Goal: Task Accomplishment & Management: Manage account settings

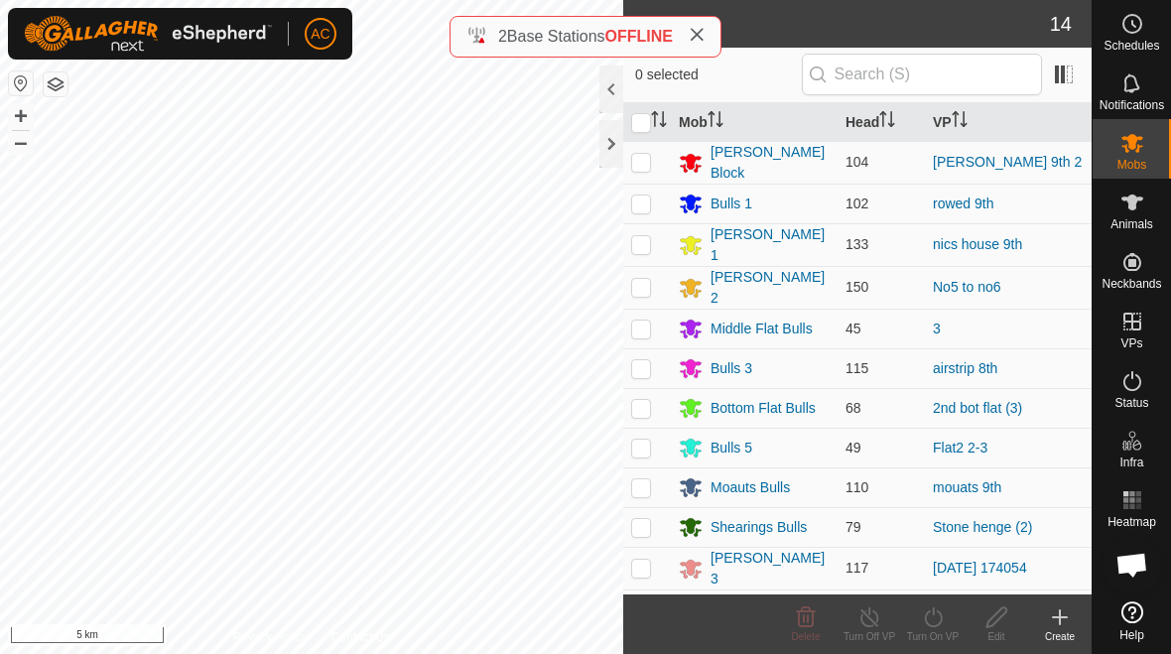
click at [699, 35] on icon at bounding box center [697, 35] width 16 height 16
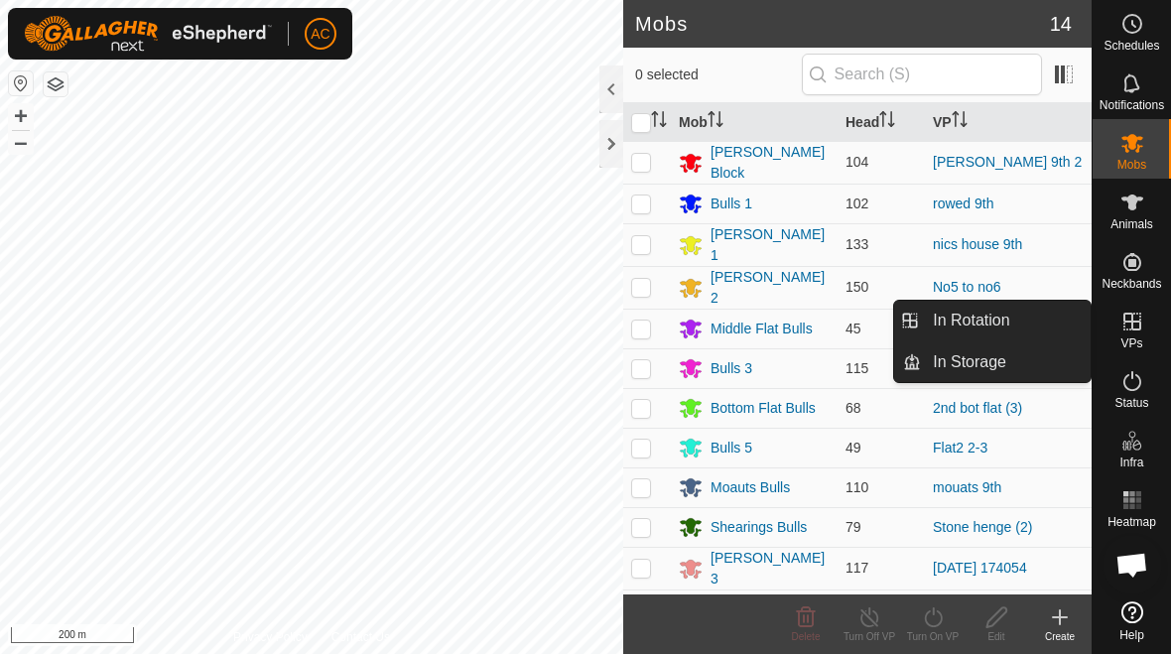
click at [813, 326] on link "In Rotation" at bounding box center [1006, 321] width 170 height 40
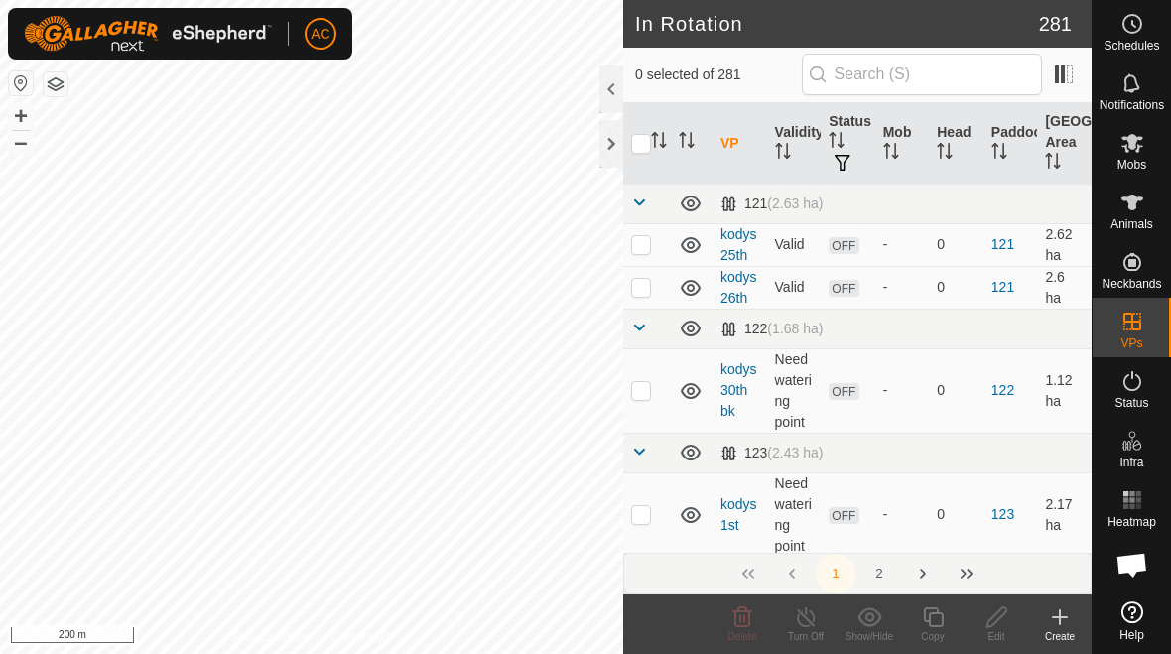
click at [813, 621] on icon at bounding box center [1060, 617] width 24 height 24
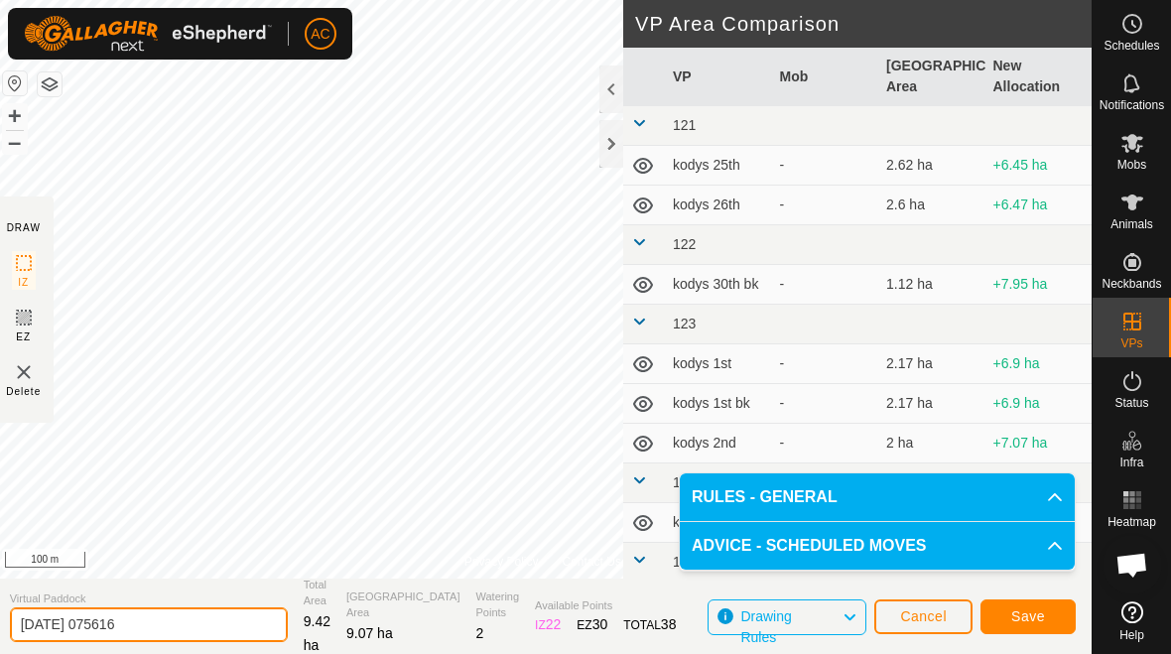
click at [183, 632] on input "[DATE] 075616" at bounding box center [149, 624] width 278 height 35
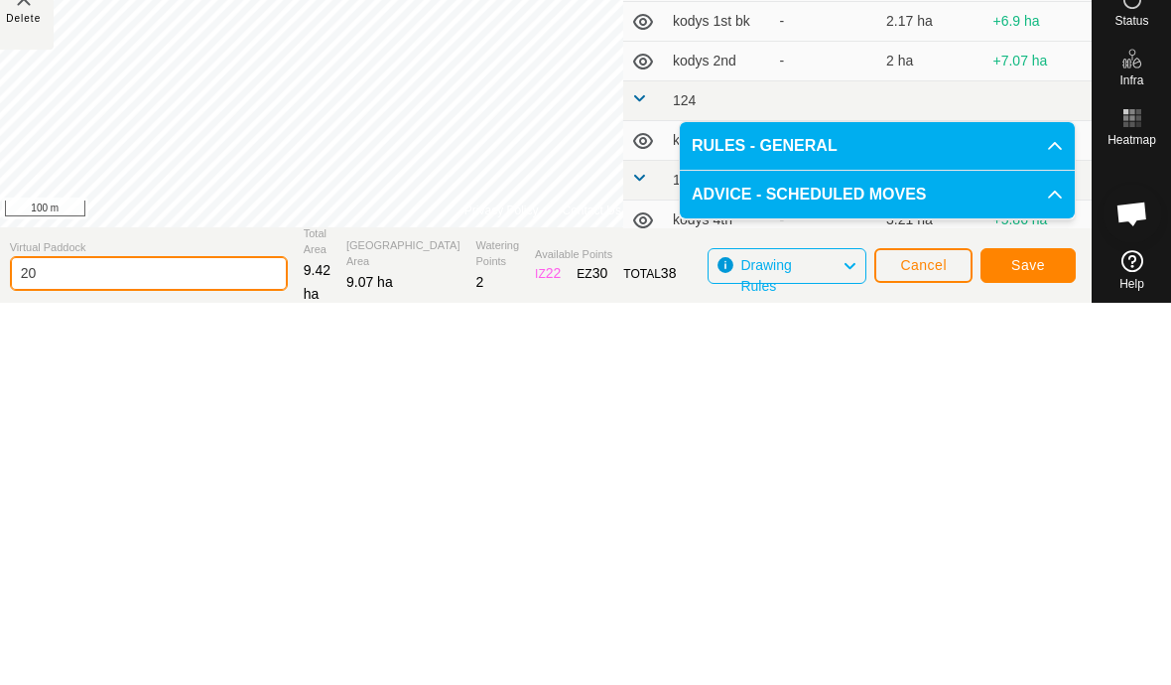
type input "2"
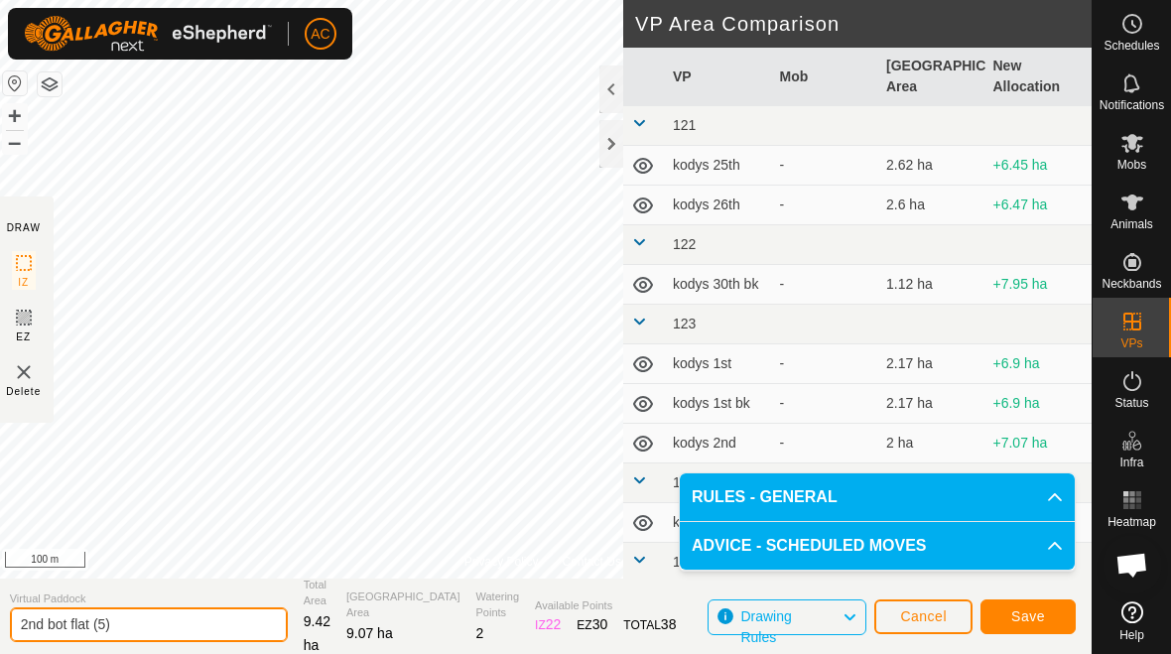
type input "2nd bot flat (5)"
click at [813, 616] on span "Save" at bounding box center [1028, 616] width 34 height 16
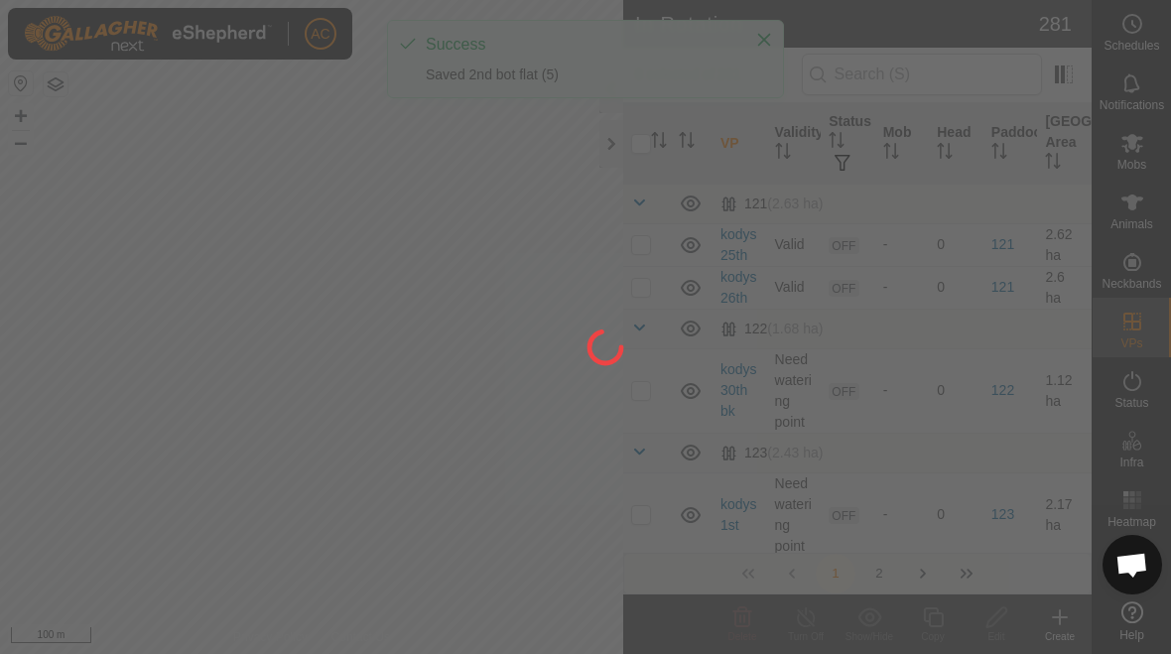
click at [750, 45] on div at bounding box center [585, 327] width 1171 height 654
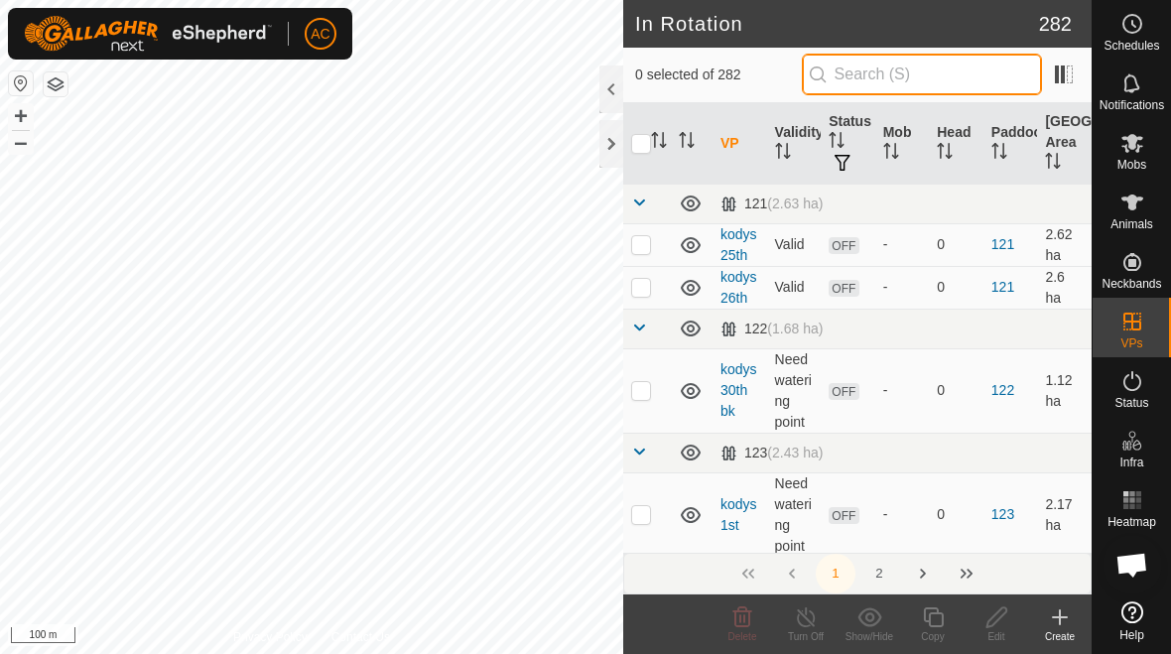
click at [813, 72] on input "text" at bounding box center [922, 75] width 240 height 42
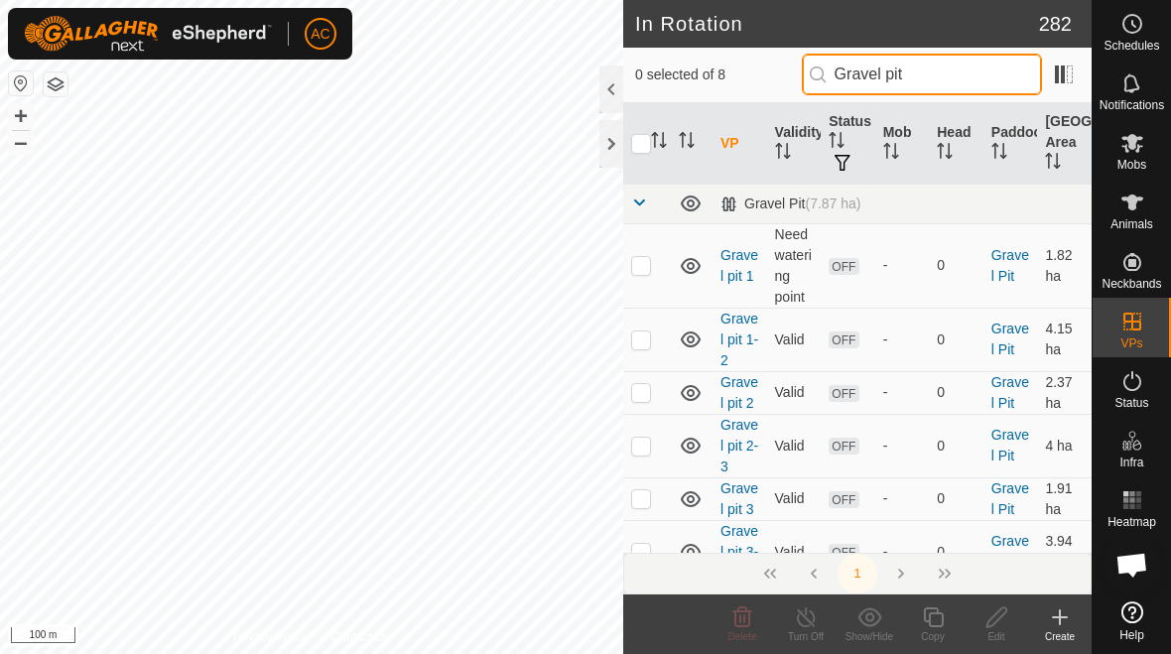
type input "Gravel pit"
click at [638, 267] on p-checkbox at bounding box center [641, 265] width 20 height 16
checkbox input "true"
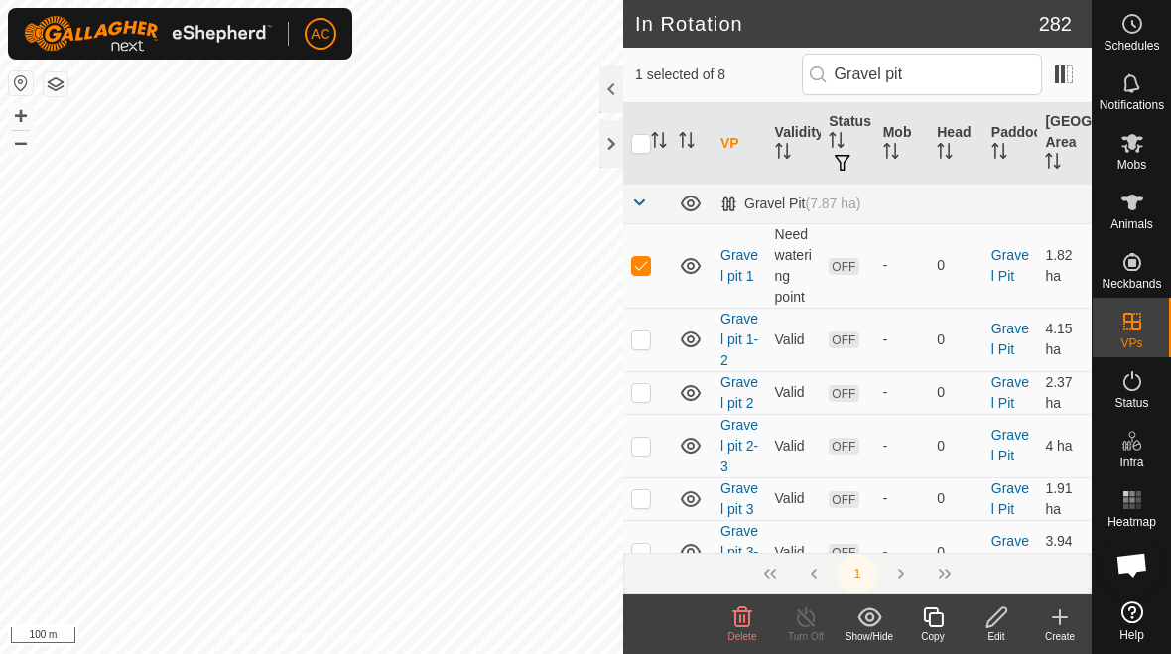
click at [645, 335] on p-checkbox at bounding box center [641, 339] width 20 height 16
checkbox input "true"
click at [641, 396] on p-checkbox at bounding box center [641, 392] width 20 height 16
checkbox input "true"
click at [641, 450] on p-checkbox at bounding box center [641, 446] width 20 height 16
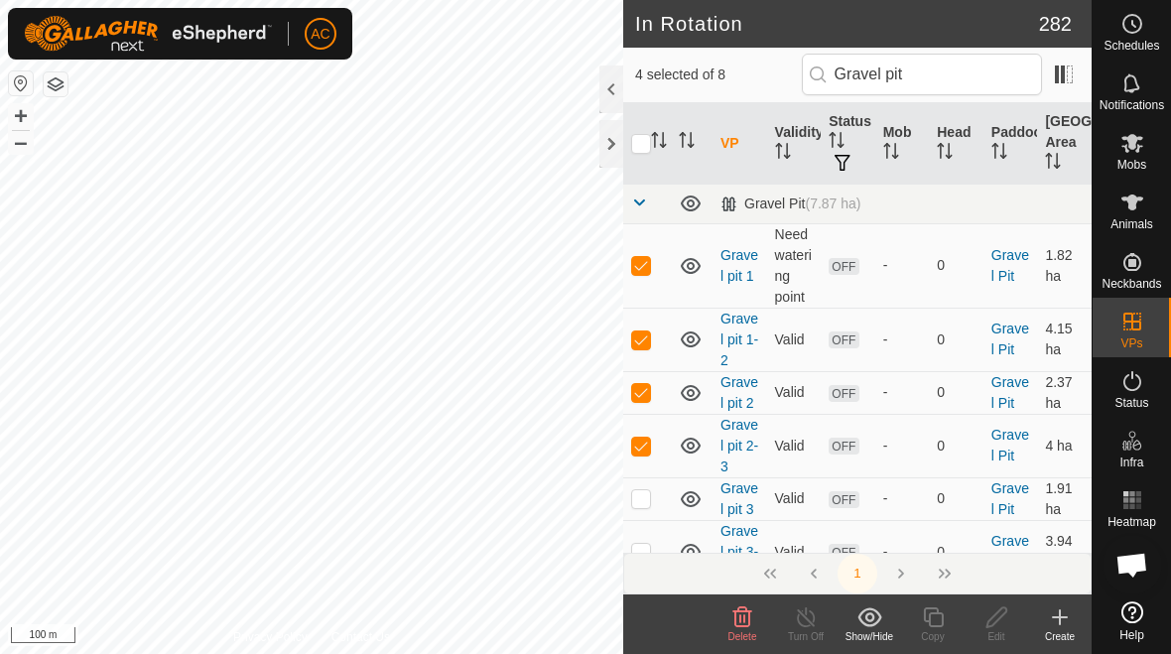
checkbox input "true"
click at [638, 502] on p-checkbox at bounding box center [641, 498] width 20 height 16
checkbox input "true"
click at [642, 459] on td at bounding box center [647, 446] width 48 height 64
click at [638, 453] on p-checkbox at bounding box center [641, 446] width 20 height 16
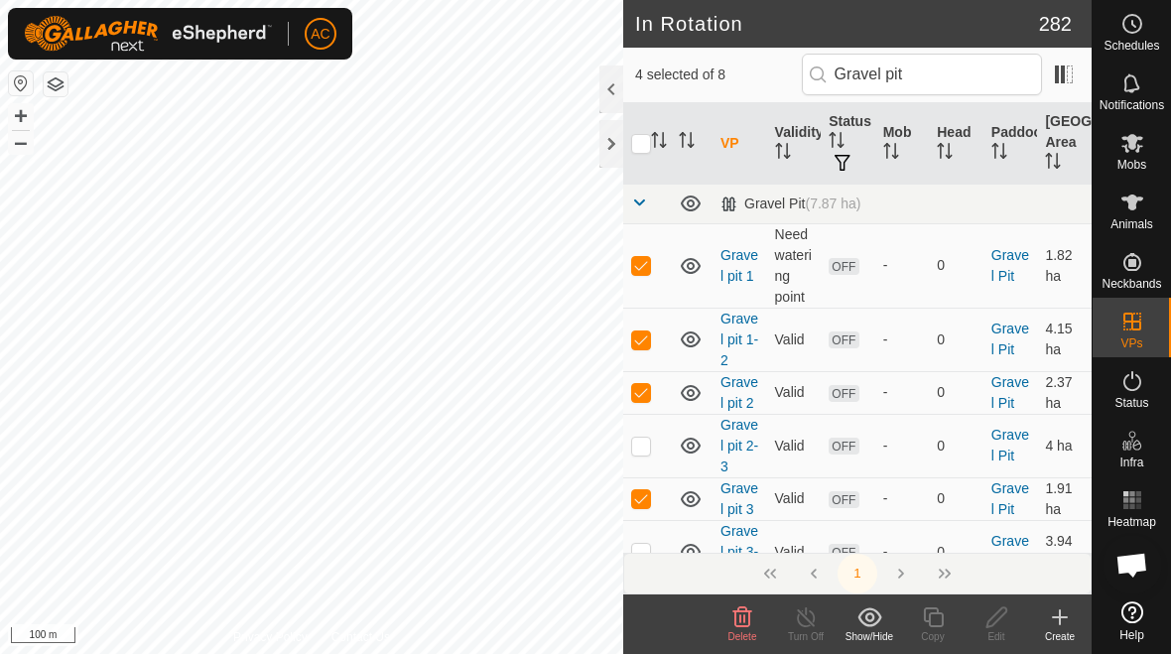
checkbox input "true"
click at [746, 629] on div "Delete" at bounding box center [743, 636] width 64 height 15
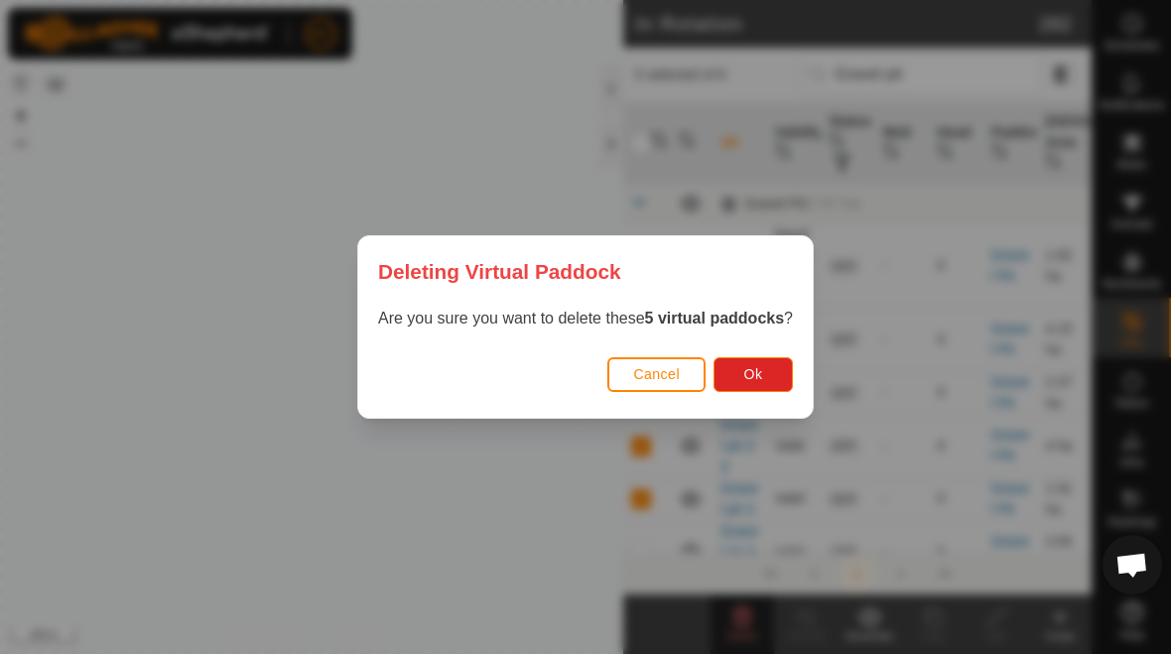
click at [780, 383] on button "Ok" at bounding box center [753, 374] width 79 height 35
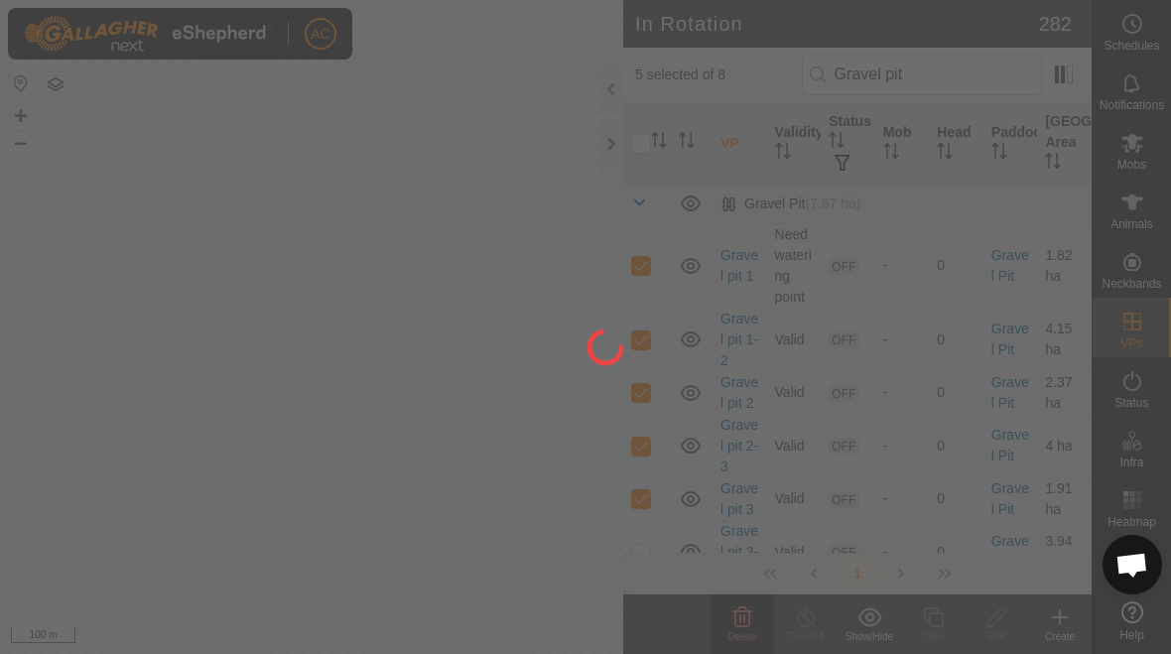
checkbox input "false"
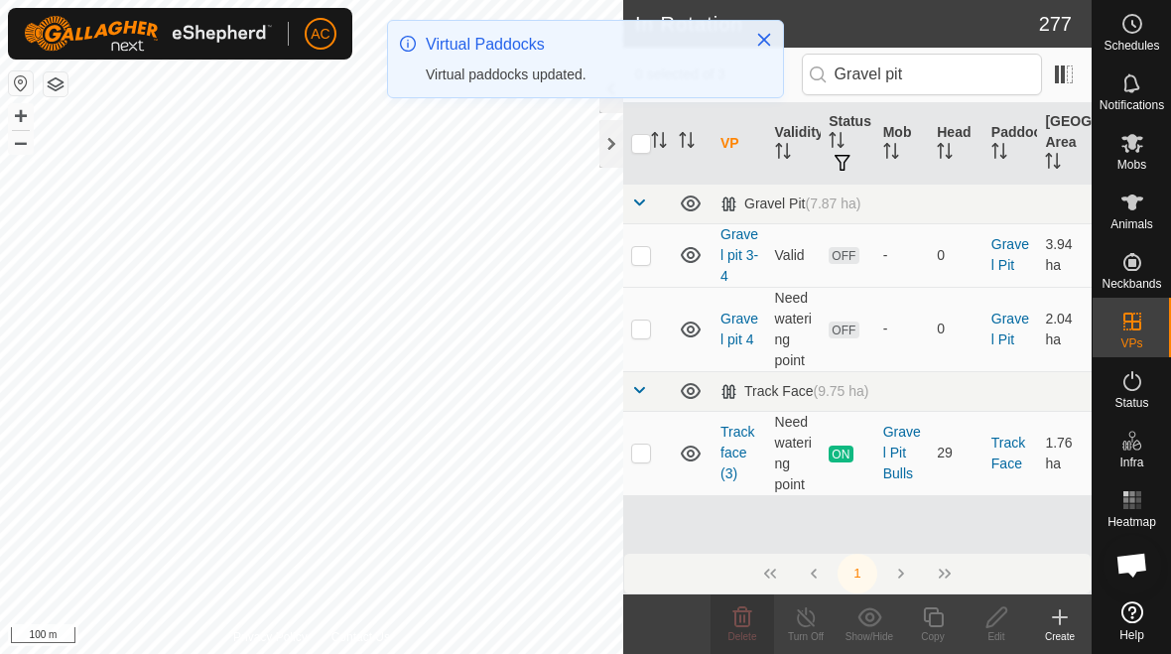
click at [644, 257] on p-checkbox at bounding box center [641, 255] width 20 height 16
checkbox input "true"
click at [641, 334] on p-checkbox at bounding box center [641, 329] width 20 height 16
checkbox input "true"
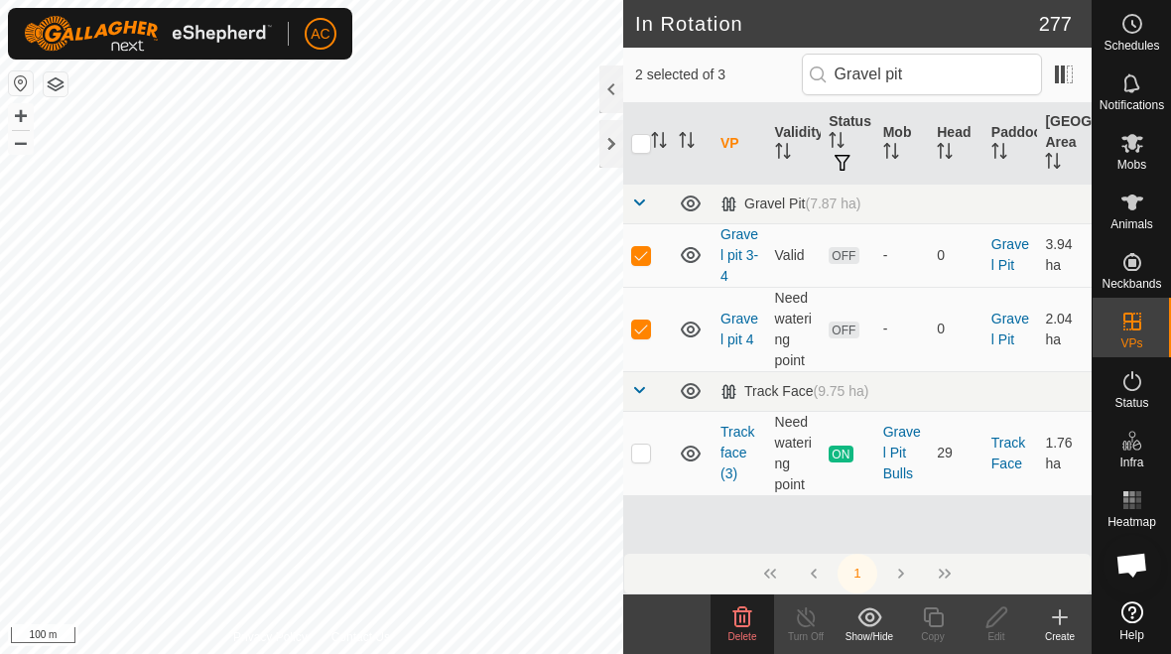
click at [756, 631] on span "Delete" at bounding box center [742, 636] width 29 height 11
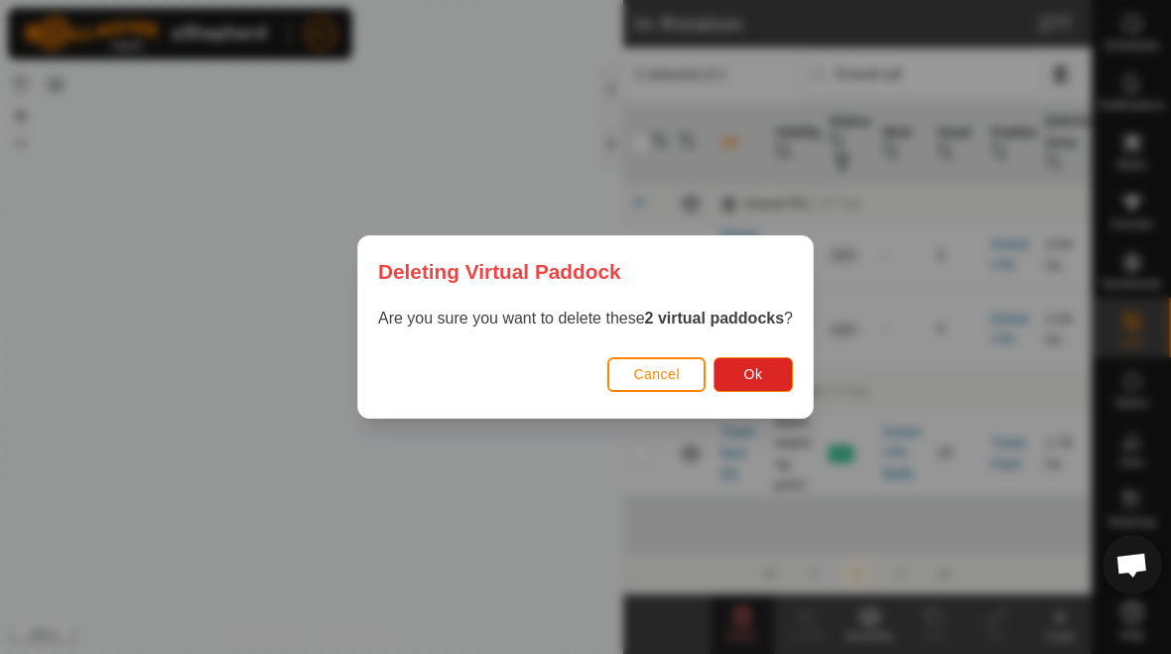
click at [767, 385] on button "Ok" at bounding box center [753, 374] width 79 height 35
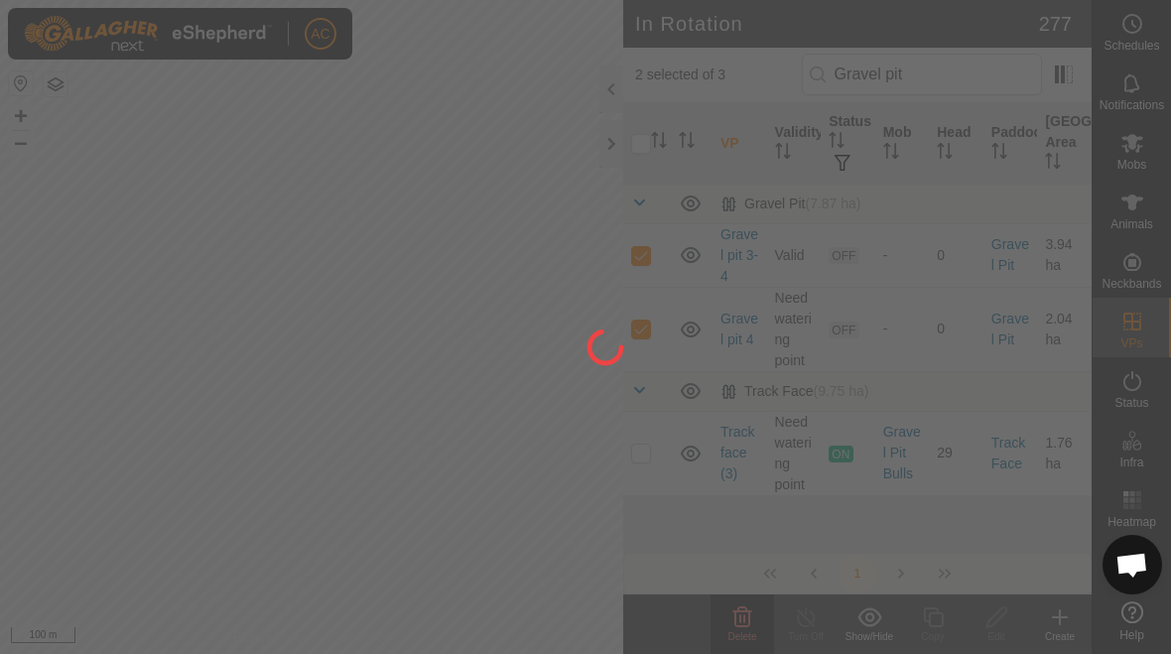
checkbox input "false"
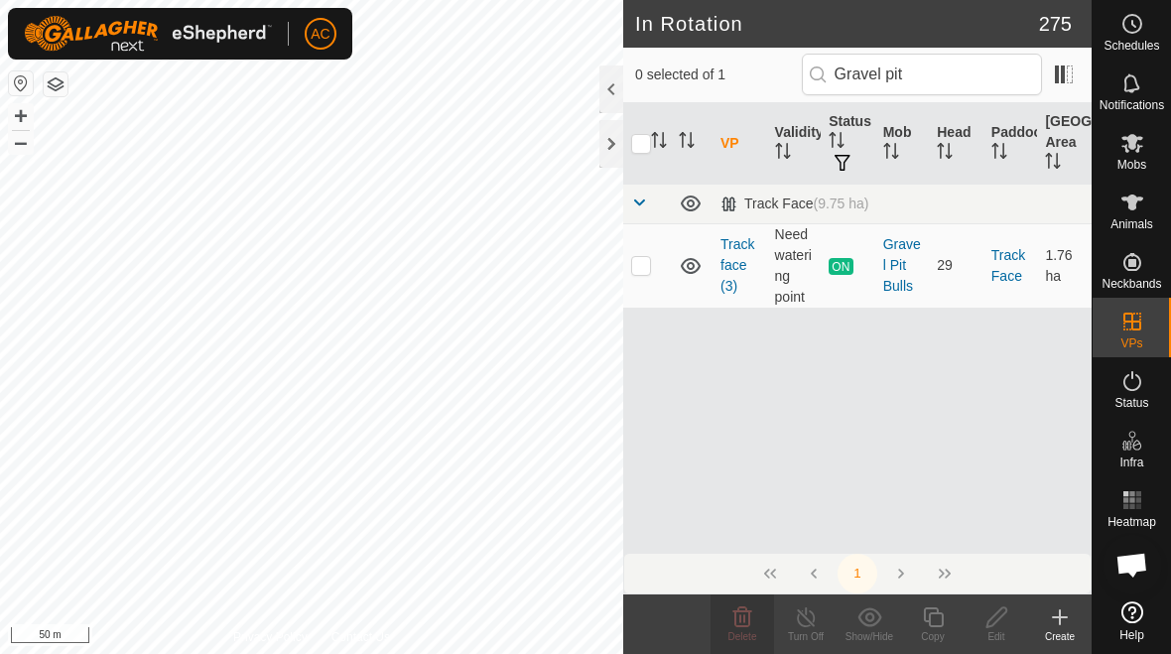
click at [813, 608] on icon at bounding box center [1060, 617] width 24 height 24
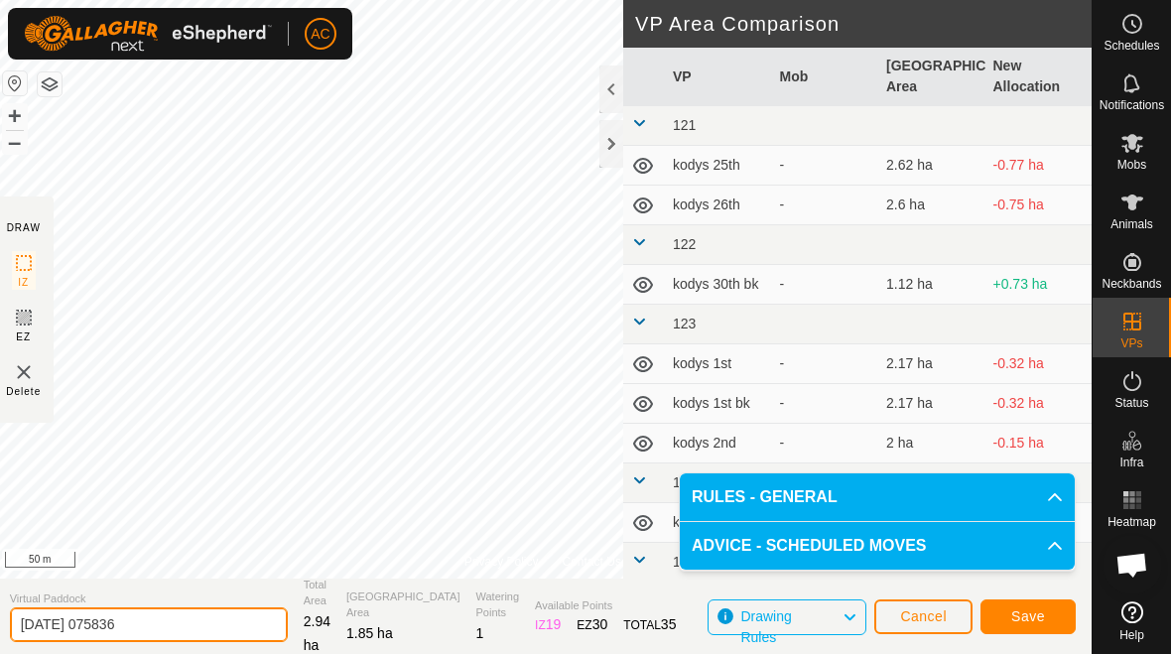
click at [187, 637] on input "[DATE] 075836" at bounding box center [149, 624] width 278 height 35
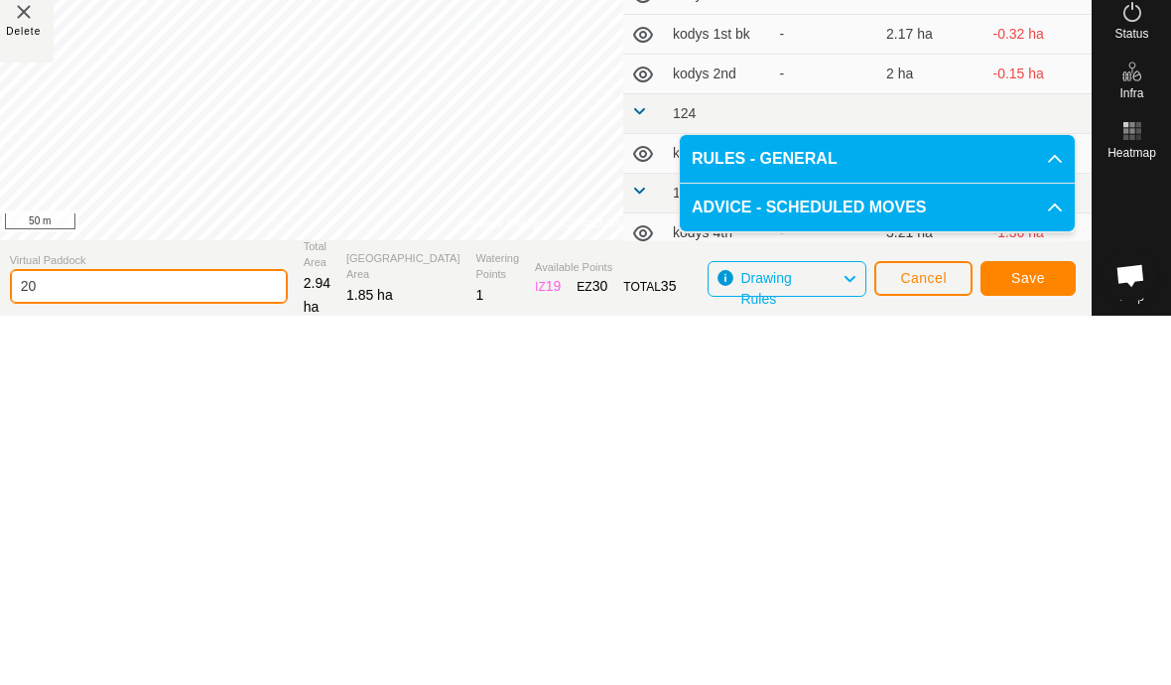
type input "2"
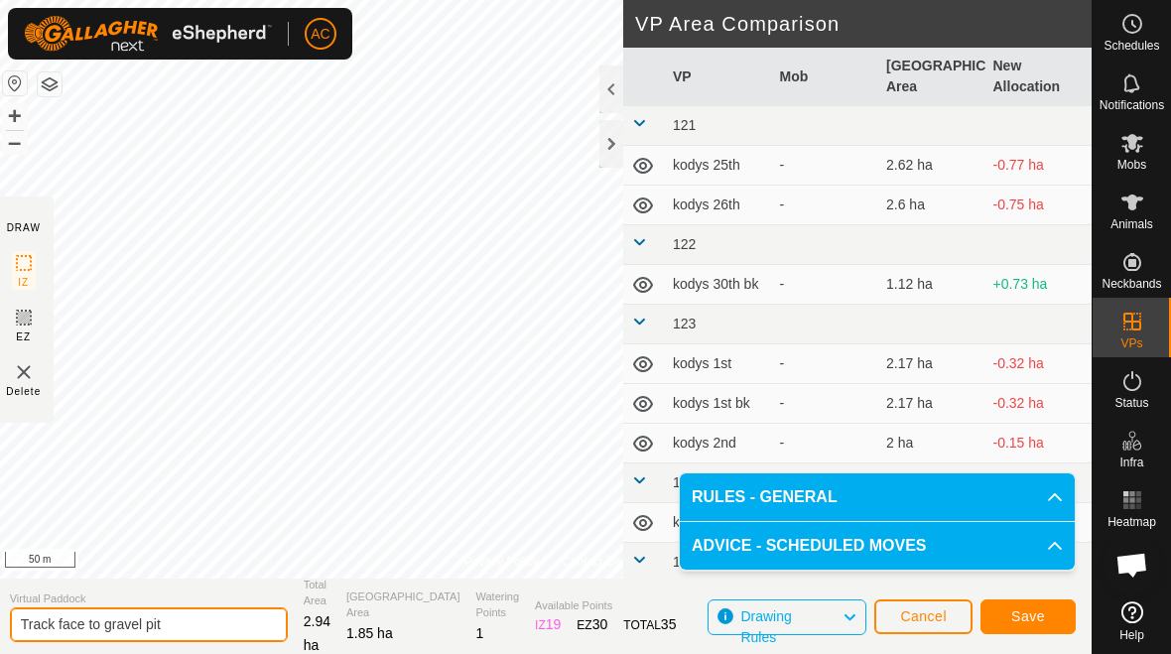
type input "Track face to gravel pit"
click at [813, 619] on span "Save" at bounding box center [1028, 616] width 34 height 16
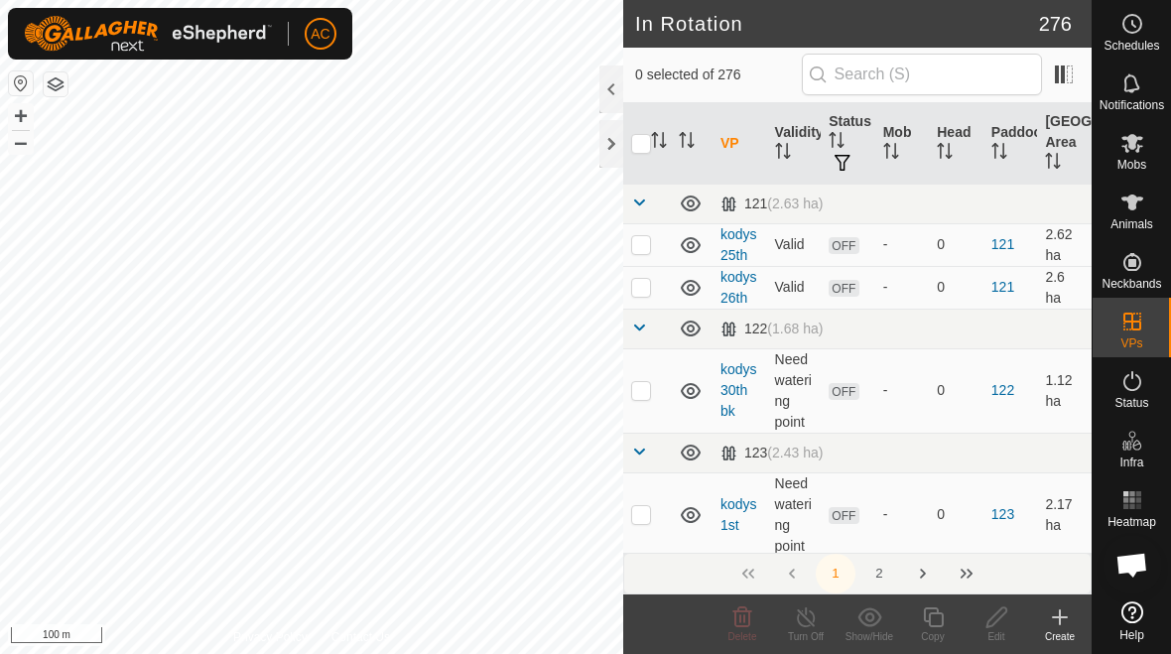
click at [813, 630] on div "Create" at bounding box center [1060, 636] width 64 height 15
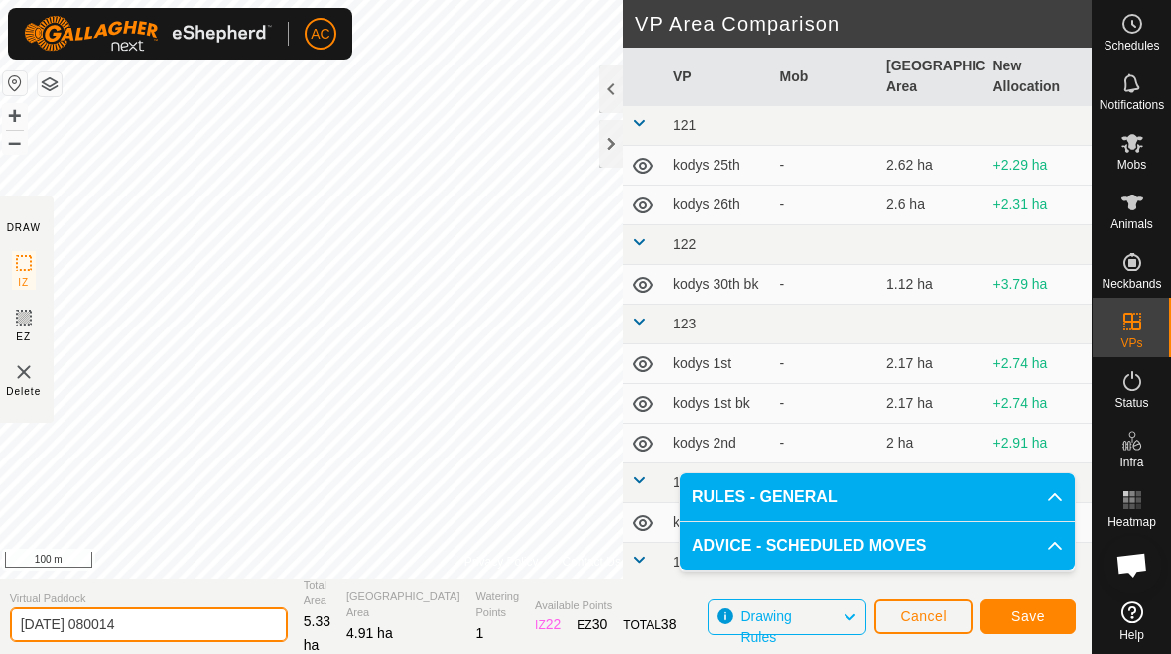
click at [185, 628] on input "[DATE] 080014" at bounding box center [149, 624] width 278 height 35
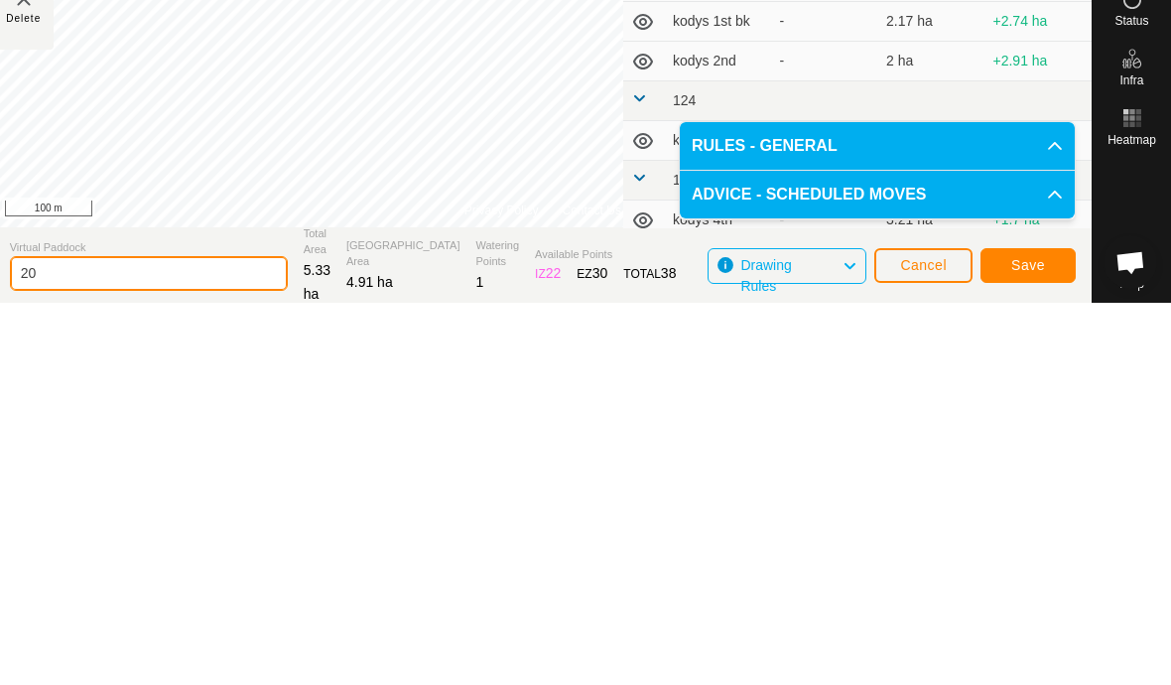
type input "2"
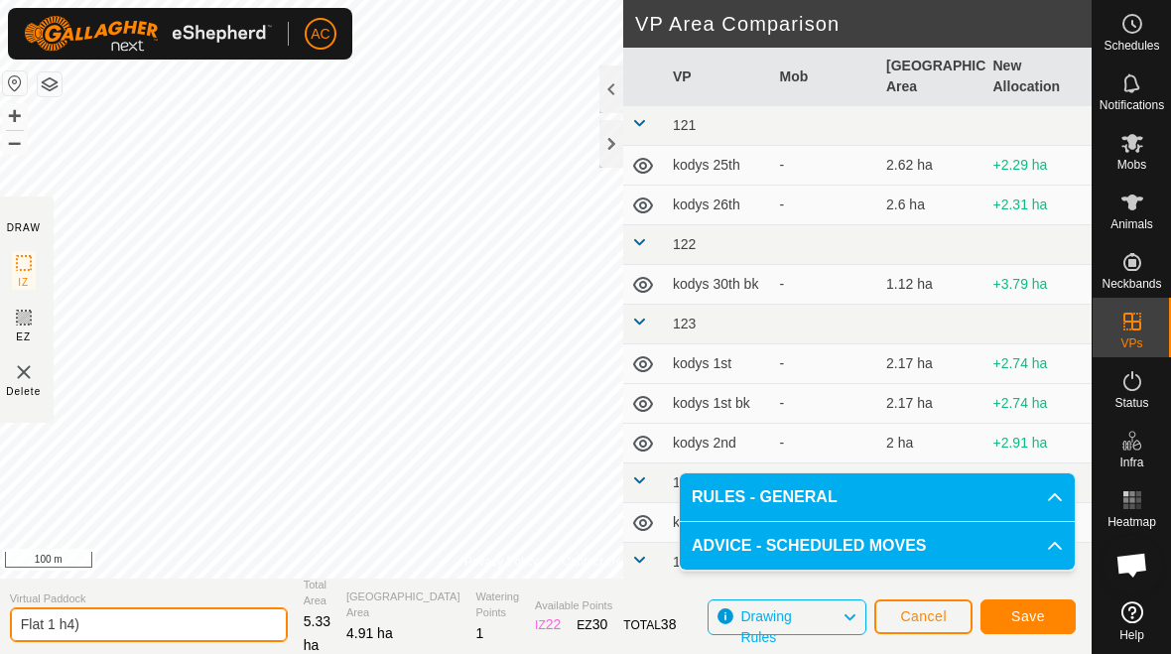
click at [161, 640] on input "Flat 1 h4)" at bounding box center [149, 624] width 278 height 35
type input "Flat 1 (4)"
click at [813, 613] on button "Save" at bounding box center [1028, 616] width 95 height 35
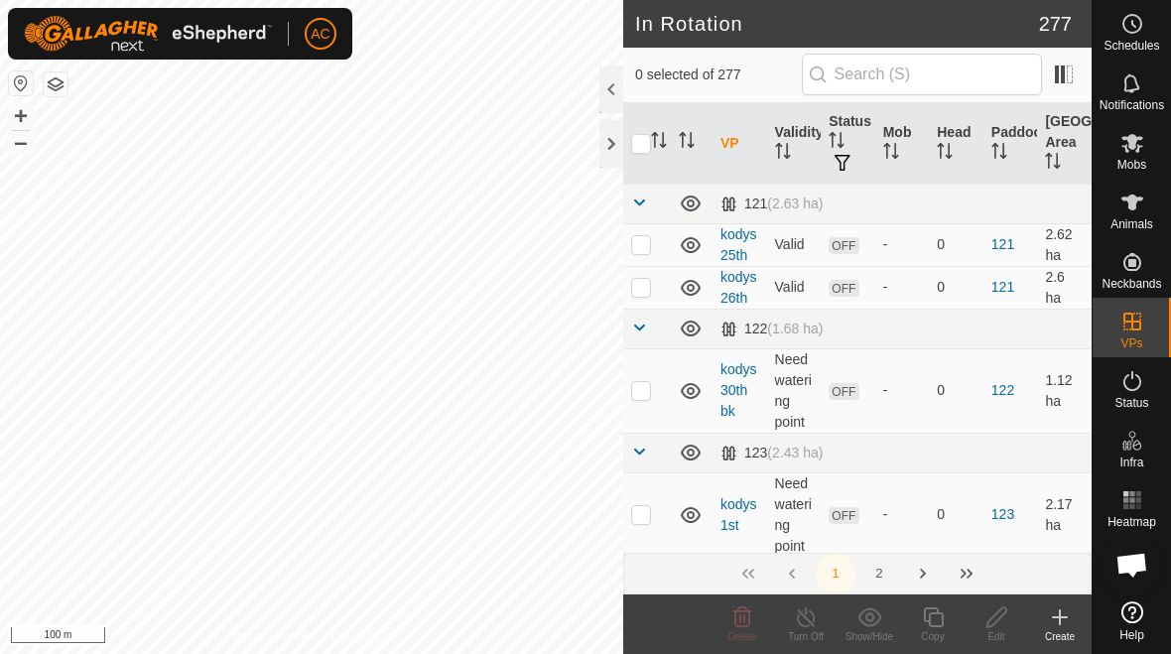
click at [813, 636] on div "Create" at bounding box center [1060, 636] width 64 height 15
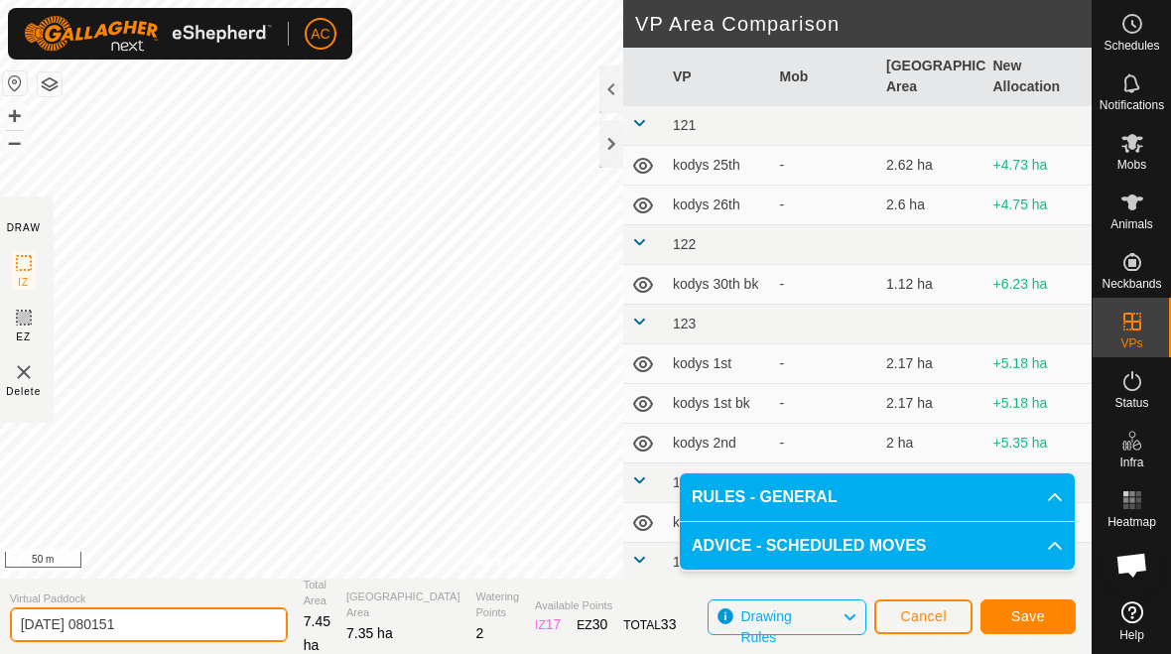
click at [188, 627] on input "[DATE] 080151" at bounding box center [149, 624] width 278 height 35
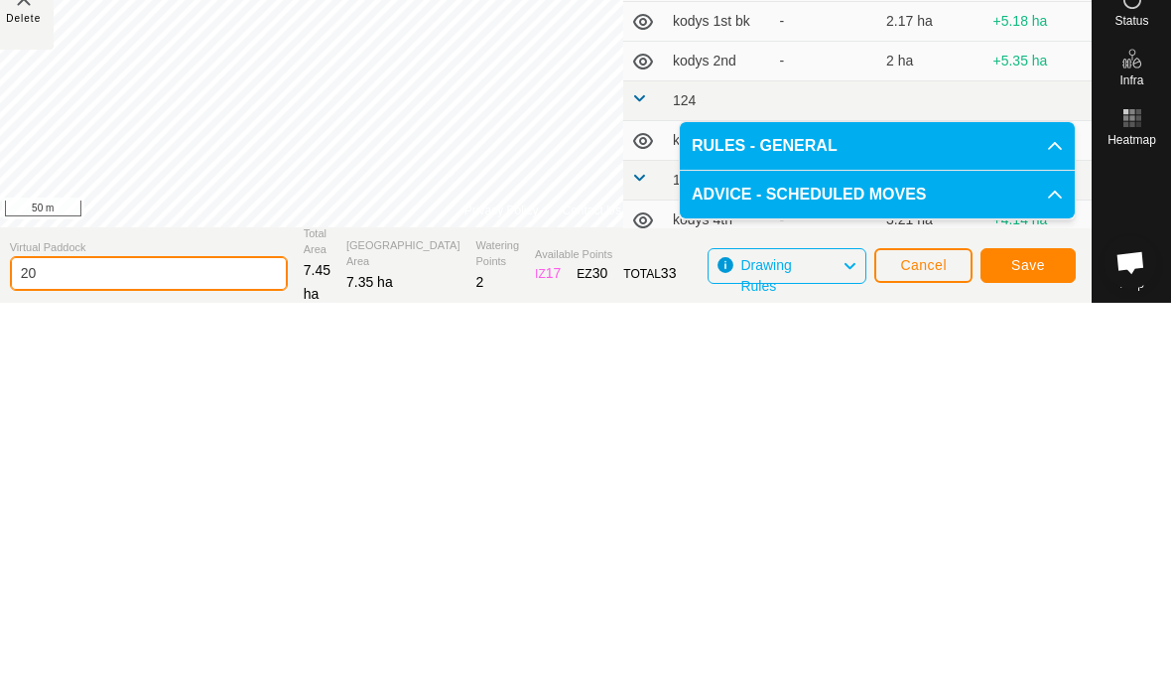
type input "2"
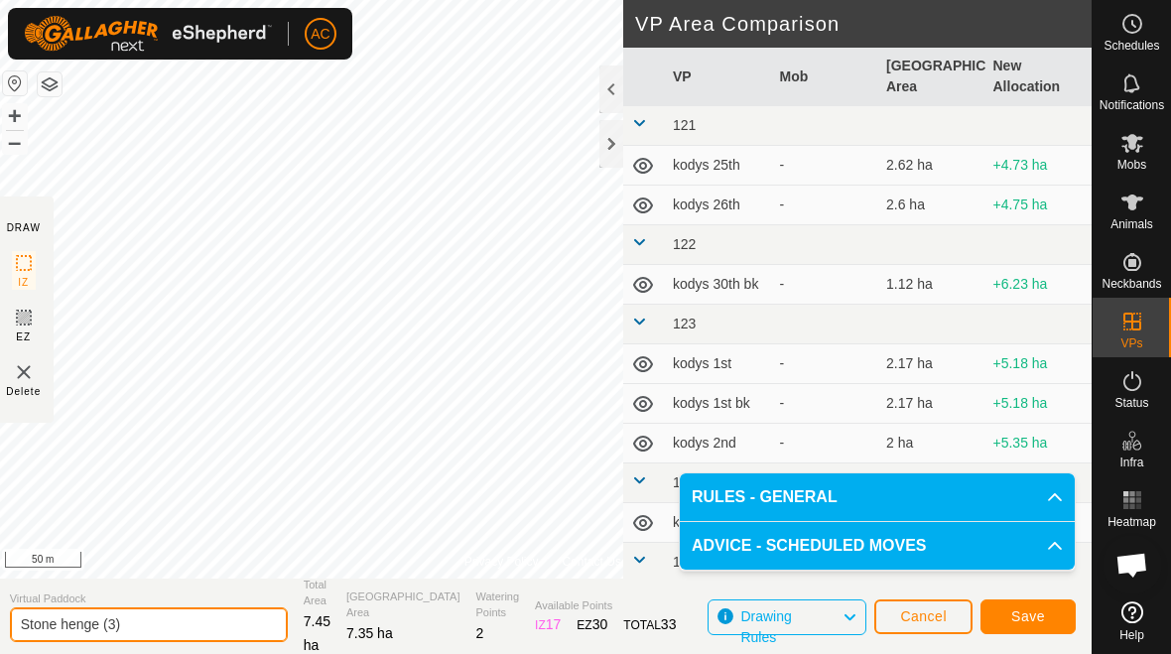
type input "Stone henge (3)"
click at [813, 609] on span "Save" at bounding box center [1028, 616] width 34 height 16
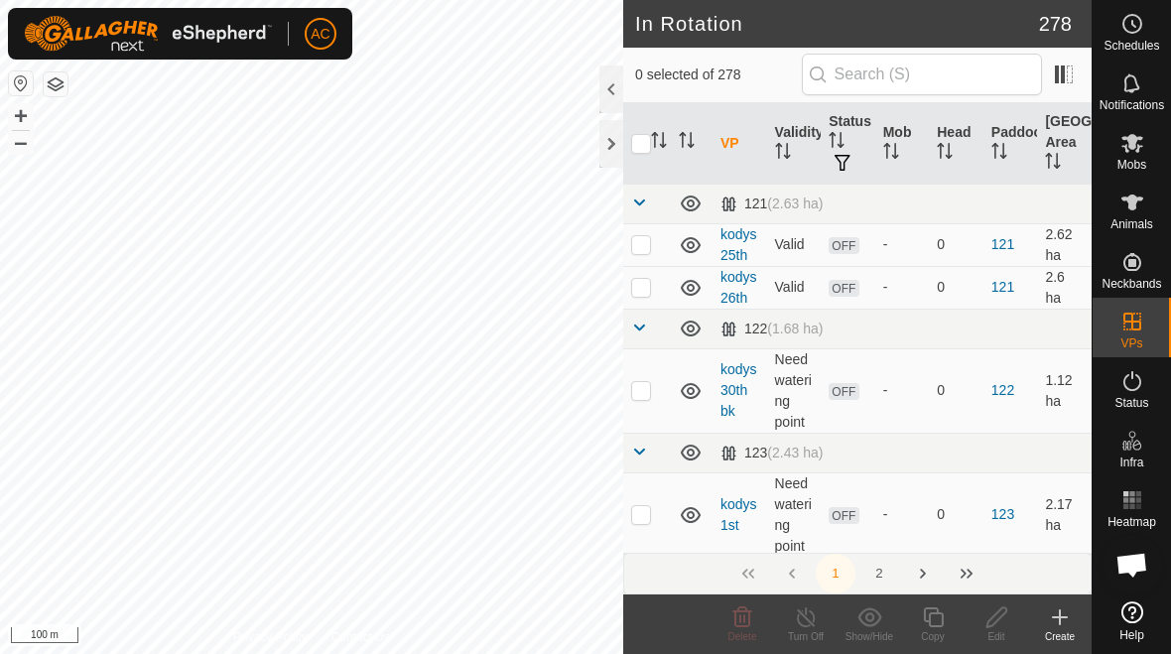
click at [813, 627] on icon at bounding box center [1060, 617] width 24 height 24
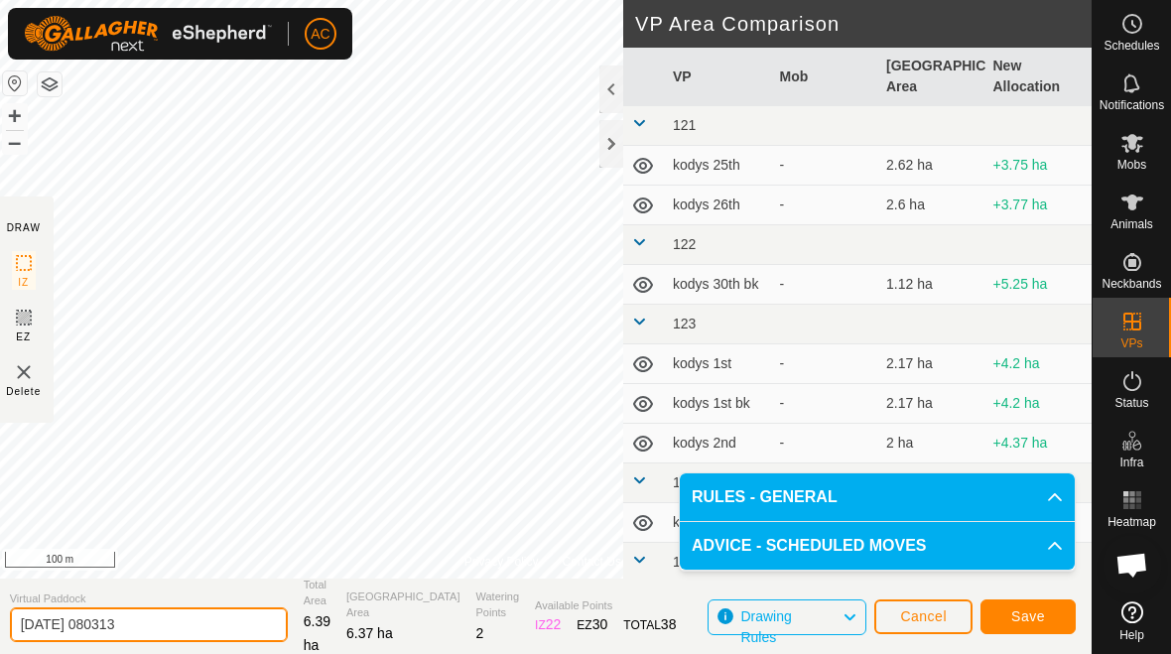
click at [184, 624] on input "[DATE] 080313" at bounding box center [149, 624] width 278 height 35
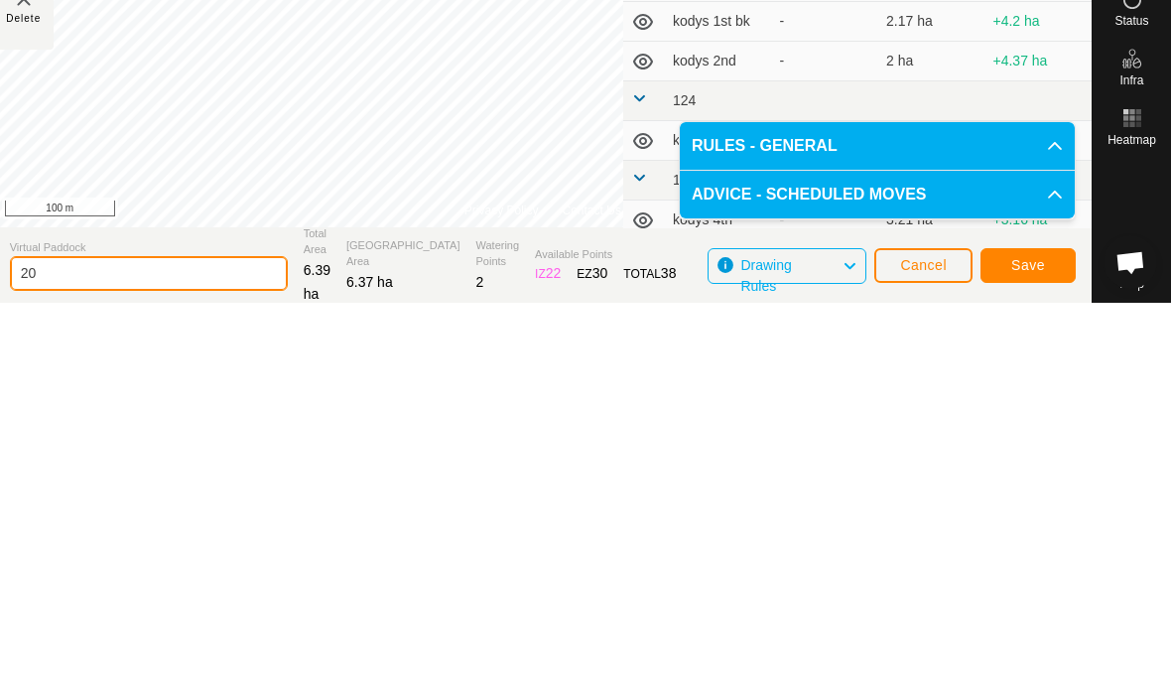
type input "2"
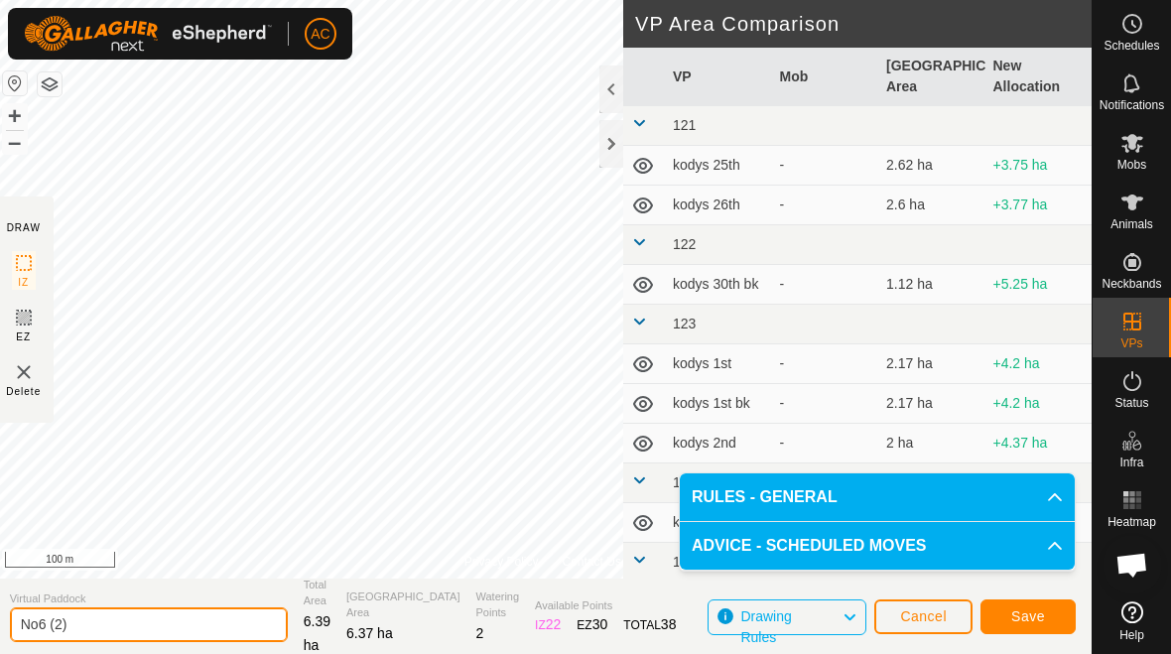
type input "No6 (2)"
click at [813, 612] on span "Save" at bounding box center [1028, 616] width 34 height 16
